Goal: Information Seeking & Learning: Check status

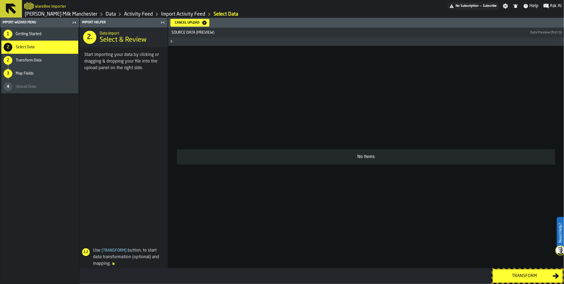
click at [106, 13] on link "Data" at bounding box center [111, 14] width 10 height 6
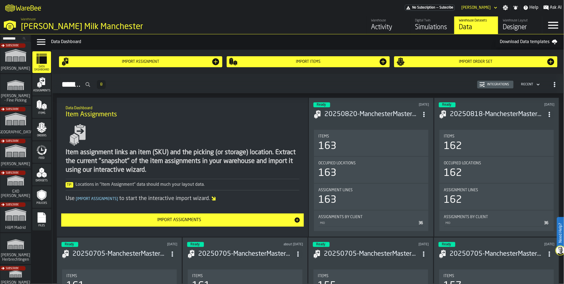
click at [44, 108] on polygon "menu Items" at bounding box center [43, 107] width 2 height 4
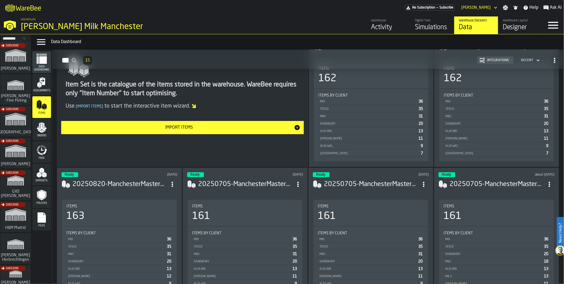
scroll to position [3, 0]
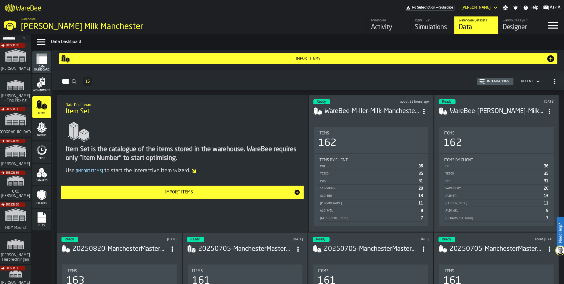
click at [404, 108] on h3 "WareBee-M-ller-Milk-Manchester--dataset-items-with_quantity.csv" at bounding box center [371, 111] width 95 height 9
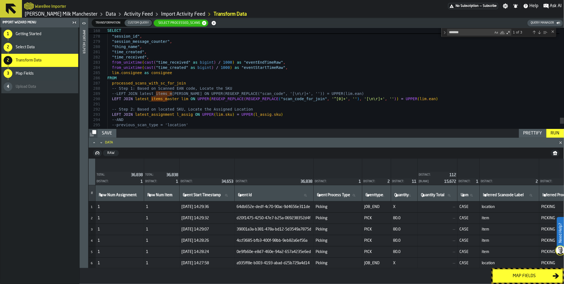
type textarea "**********"
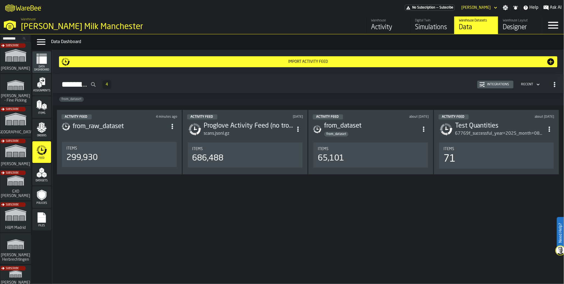
click at [386, 30] on div "Activity" at bounding box center [388, 27] width 35 height 9
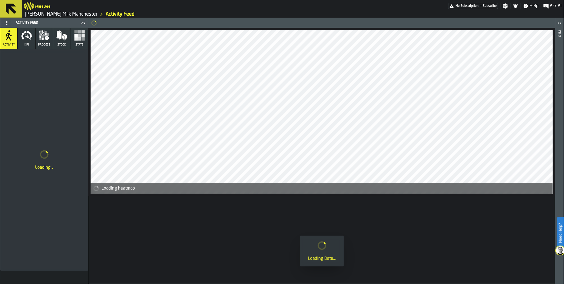
click at [48, 39] on icon "button" at bounding box center [47, 38] width 4 height 4
